Goal: Task Accomplishment & Management: Manage account settings

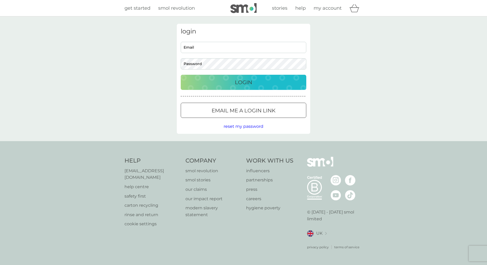
type input "[EMAIL_ADDRESS][DOMAIN_NAME]"
click at [248, 82] on p "Login" at bounding box center [243, 82] width 17 height 8
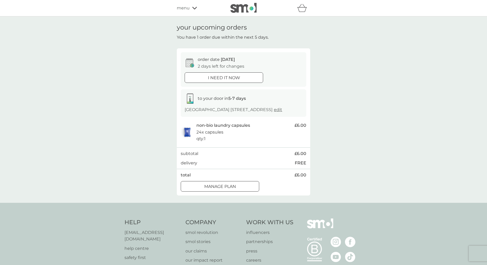
click at [196, 8] on icon at bounding box center [194, 8] width 5 height 3
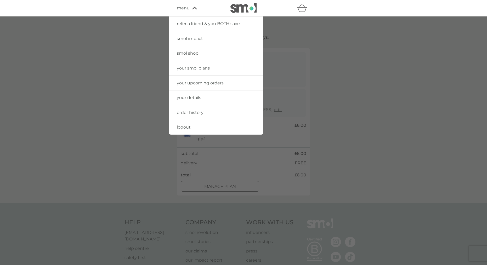
click at [206, 67] on span "your smol plans" at bounding box center [193, 68] width 33 height 5
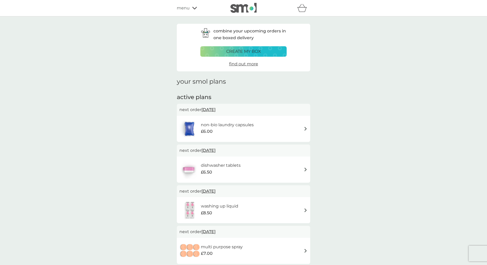
click at [216, 191] on span "1 Nov 2025" at bounding box center [208, 191] width 14 height 10
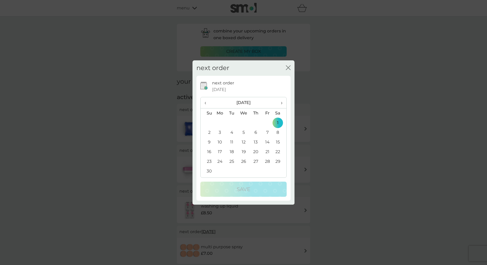
click at [243, 140] on td "12" at bounding box center [244, 143] width 12 height 10
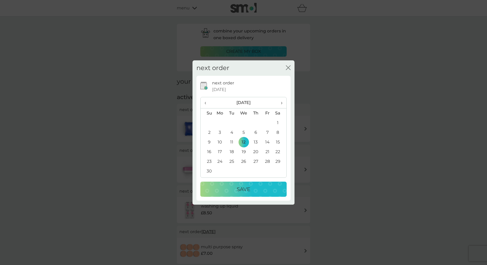
click at [252, 187] on div "Save" at bounding box center [244, 189] width 76 height 8
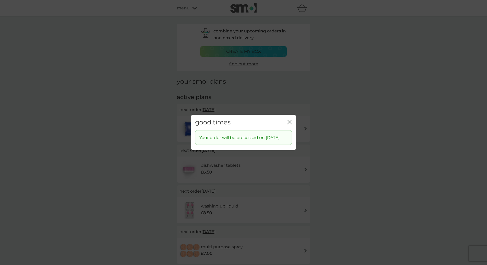
click at [288, 120] on icon "close" at bounding box center [289, 122] width 5 height 5
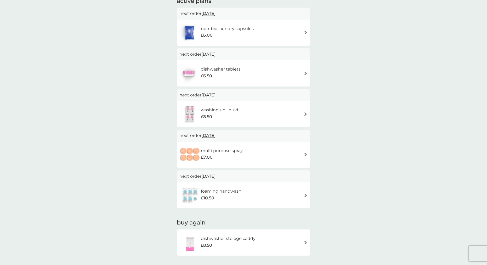
scroll to position [94, 0]
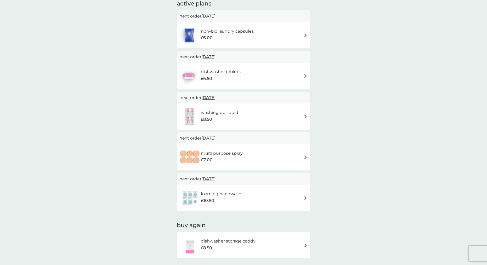
click at [216, 138] on span "16 Feb 2026" at bounding box center [208, 138] width 14 height 10
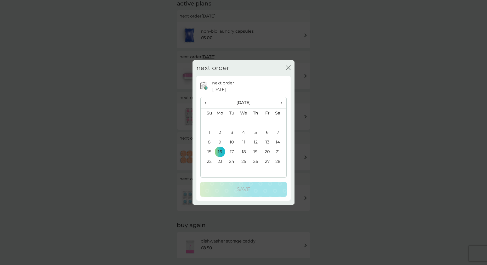
click at [280, 105] on span "›" at bounding box center [279, 102] width 5 height 11
click at [244, 141] on td "11" at bounding box center [244, 143] width 12 height 10
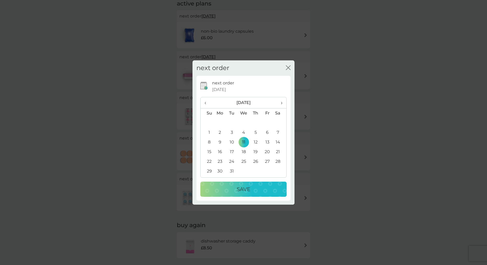
click at [259, 186] on div "Save" at bounding box center [244, 189] width 76 height 8
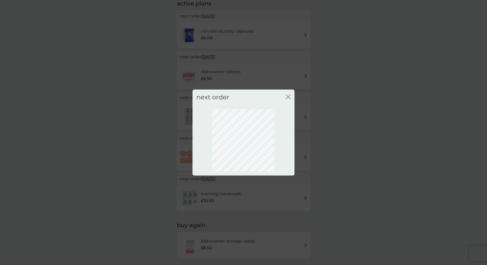
scroll to position [0, 0]
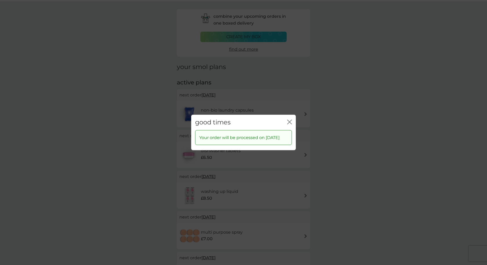
click at [290, 120] on icon "close" at bounding box center [289, 122] width 5 height 5
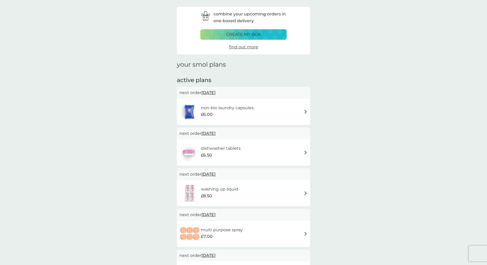
scroll to position [23, 0]
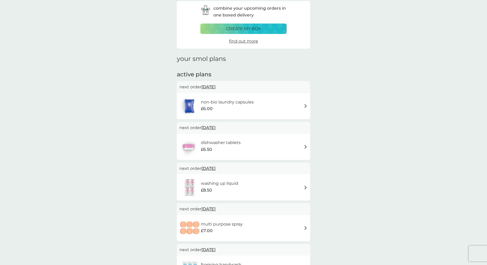
click at [249, 32] on button "create my box" at bounding box center [243, 29] width 86 height 10
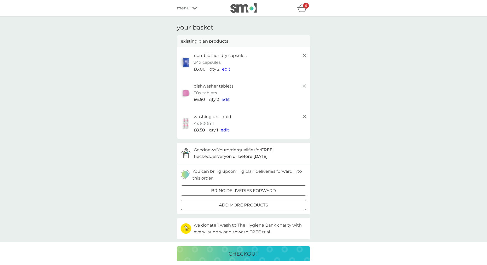
scroll to position [2, 0]
click at [303, 56] on icon at bounding box center [304, 54] width 6 height 6
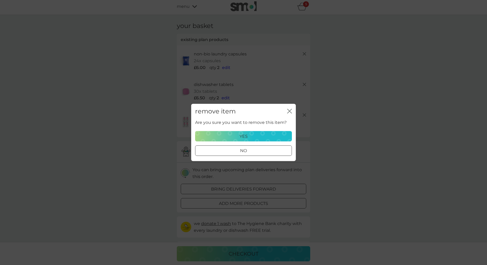
click at [265, 134] on div "yes" at bounding box center [244, 136] width 90 height 7
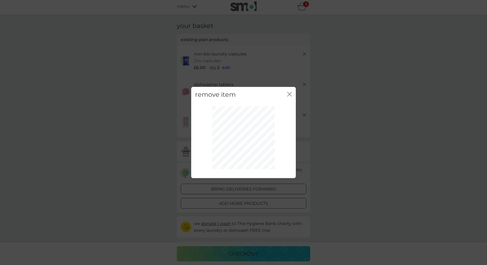
click at [290, 94] on icon "close" at bounding box center [291, 94] width 2 height 4
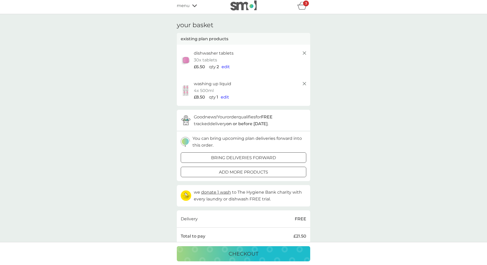
scroll to position [3, 0]
click at [195, 6] on icon at bounding box center [194, 5] width 5 height 3
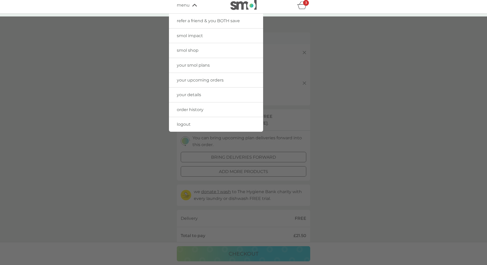
click at [324, 43] on div at bounding box center [243, 148] width 487 height 265
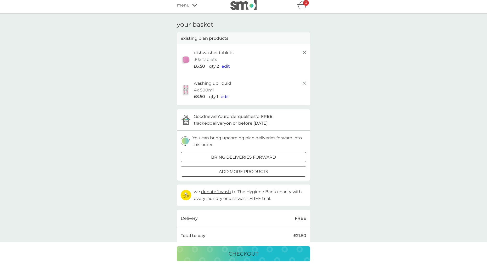
click at [304, 52] on line at bounding box center [304, 52] width 3 height 3
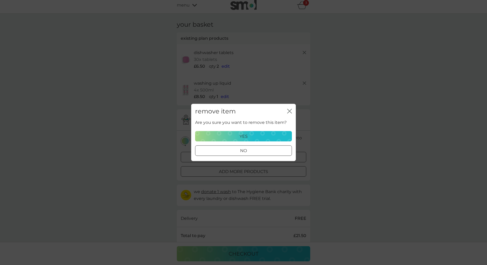
click at [252, 138] on div "yes" at bounding box center [244, 136] width 90 height 7
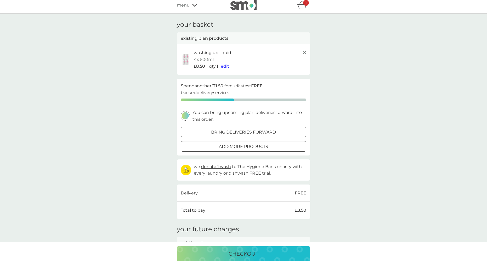
click at [304, 53] on icon at bounding box center [304, 52] width 6 height 6
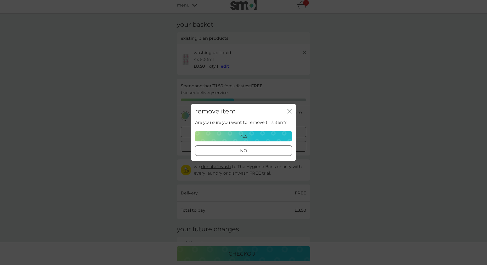
scroll to position [3, 0]
click at [250, 136] on div "yes" at bounding box center [244, 136] width 90 height 7
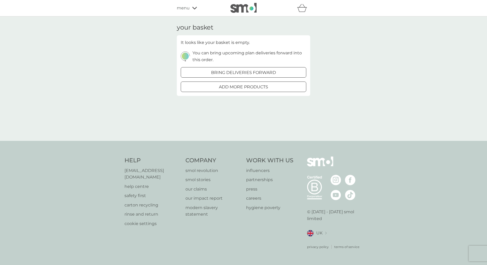
scroll to position [0, 0]
click at [190, 10] on div "menu" at bounding box center [199, 8] width 44 height 7
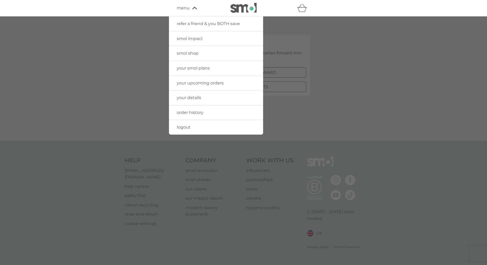
click at [191, 69] on span "your smol plans" at bounding box center [193, 68] width 33 height 5
